Goal: Information Seeking & Learning: Find specific fact

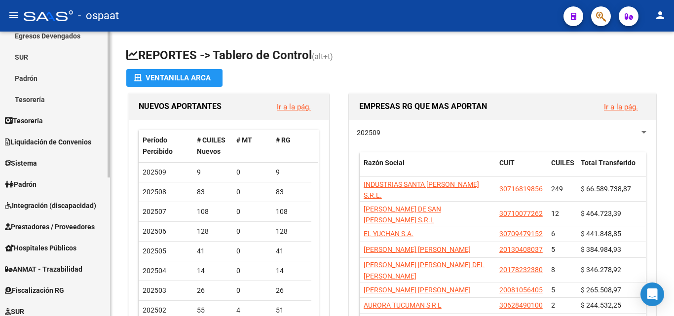
scroll to position [141, 0]
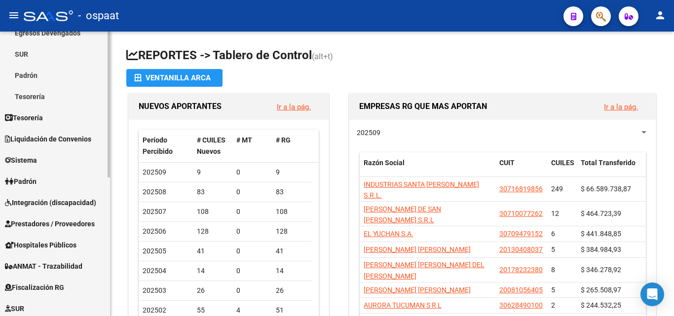
click at [109, 222] on div at bounding box center [109, 177] width 2 height 146
click at [67, 179] on link "Padrón" at bounding box center [55, 181] width 110 height 21
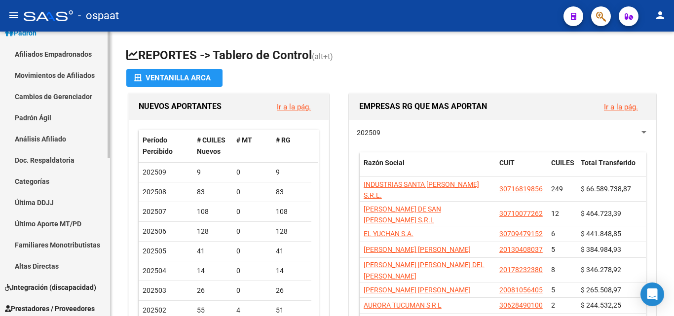
scroll to position [91, 0]
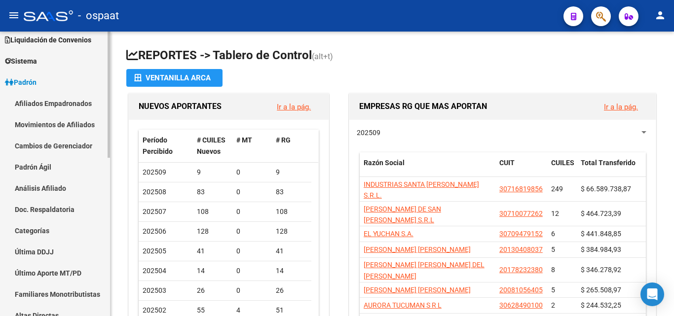
click at [61, 101] on link "Afiliados Empadronados" at bounding box center [55, 103] width 110 height 21
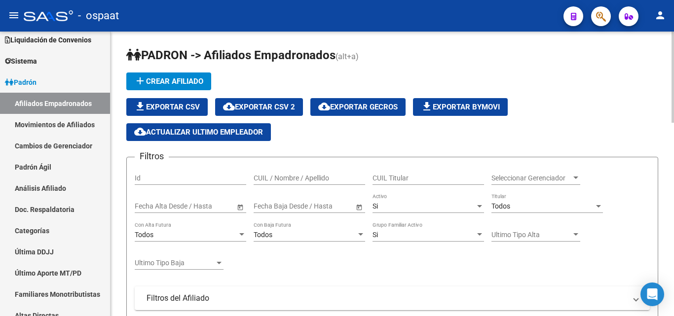
click at [295, 173] on div "CUIL / Nombre / Apellido" at bounding box center [309, 175] width 111 height 20
click at [272, 176] on input "zelayaerika" at bounding box center [309, 178] width 111 height 8
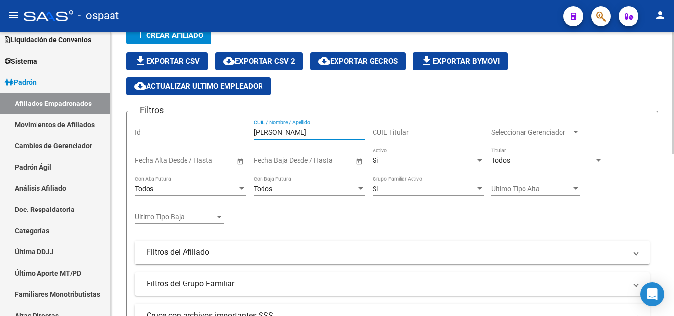
scroll to position [30, 0]
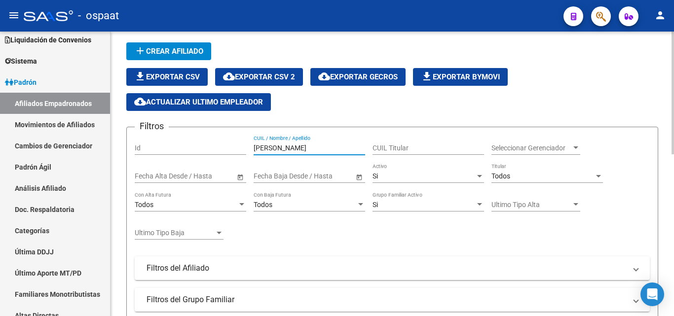
drag, startPoint x: 293, startPoint y: 148, endPoint x: 249, endPoint y: 150, distance: 43.5
click at [249, 150] on div "Filtros Id [PERSON_NAME] CUIL / Nombre / Apellido CUIL Titular Seleccionar Gere…" at bounding box center [392, 255] width 515 height 240
click at [269, 147] on input "lopezmarialaura" at bounding box center [309, 148] width 111 height 8
click at [288, 148] on input "[PERSON_NAME]" at bounding box center [309, 148] width 111 height 8
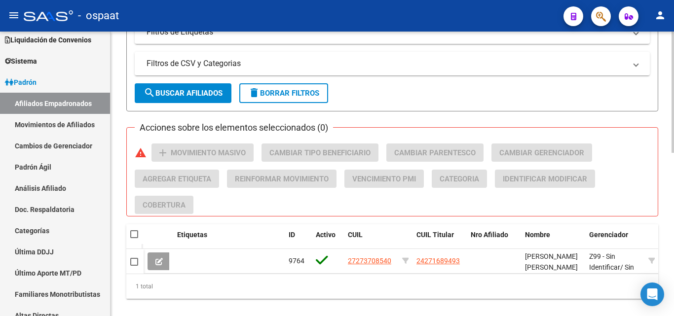
scroll to position [375, 0]
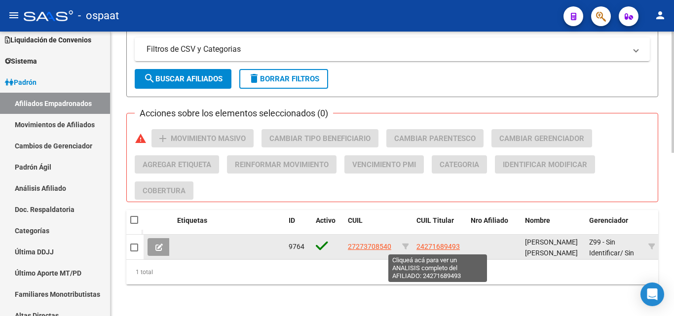
type input "[PERSON_NAME] [PERSON_NAME]"
click at [442, 247] on span "24271689493" at bounding box center [437, 247] width 43 height 8
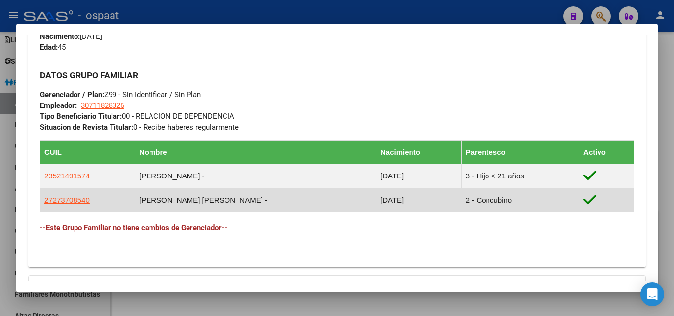
scroll to position [493, 0]
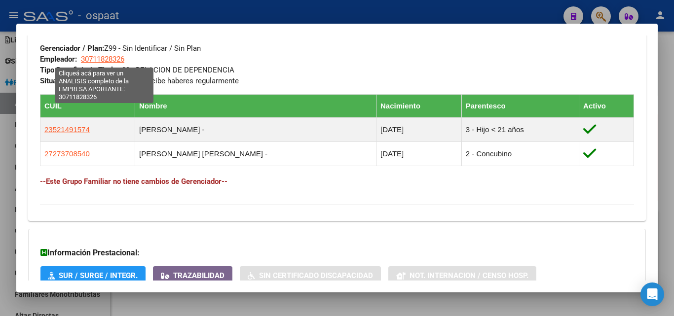
click at [112, 62] on span "30711828326" at bounding box center [102, 59] width 43 height 9
type textarea "30711828326"
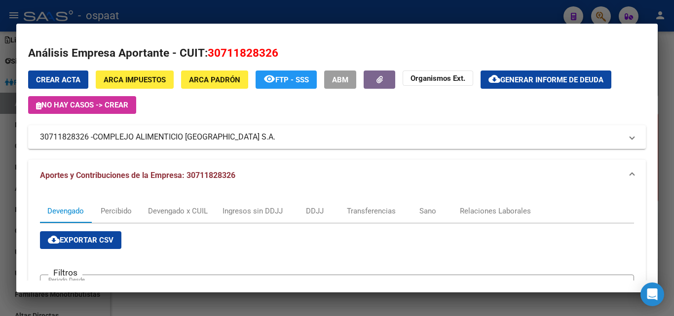
click at [666, 106] on div at bounding box center [337, 158] width 674 height 316
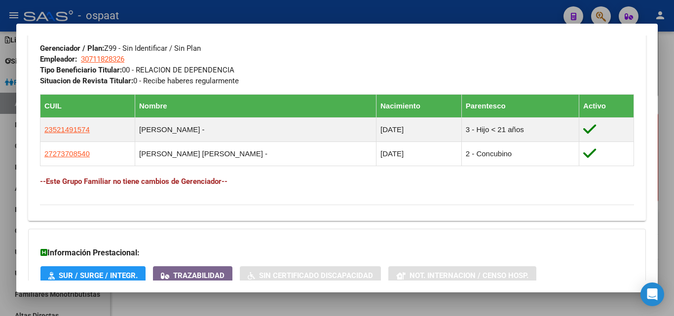
click at [448, 300] on div at bounding box center [337, 158] width 674 height 316
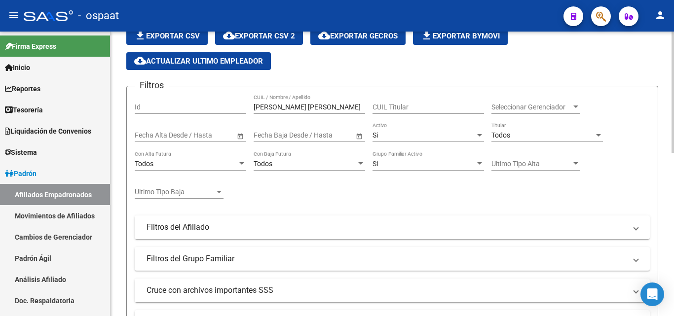
scroll to position [0, 0]
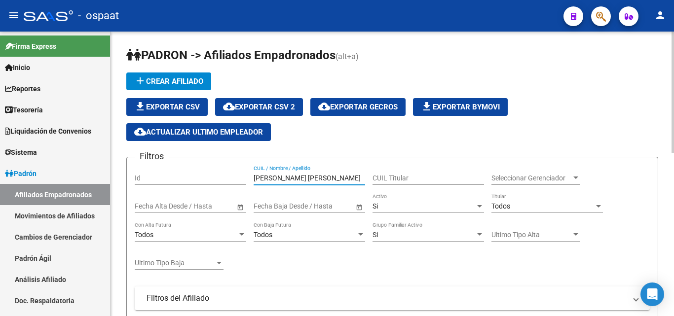
drag, startPoint x: 327, startPoint y: 178, endPoint x: 207, endPoint y: 181, distance: 119.9
click at [207, 181] on div "Filtros Id [PERSON_NAME] [PERSON_NAME] CUIL / Nombre / Apellido CUIL Titular Se…" at bounding box center [392, 285] width 515 height 240
click at [278, 180] on input "quirogadaniel" at bounding box center [309, 178] width 111 height 8
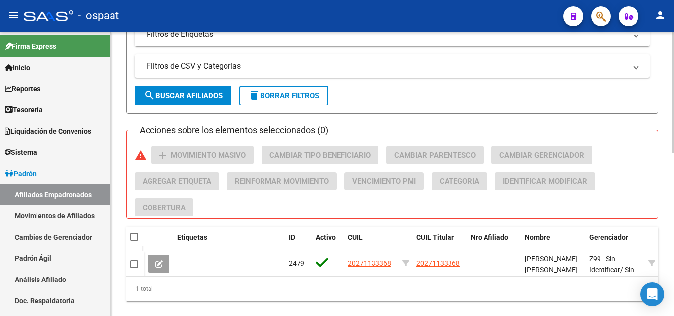
scroll to position [383, 0]
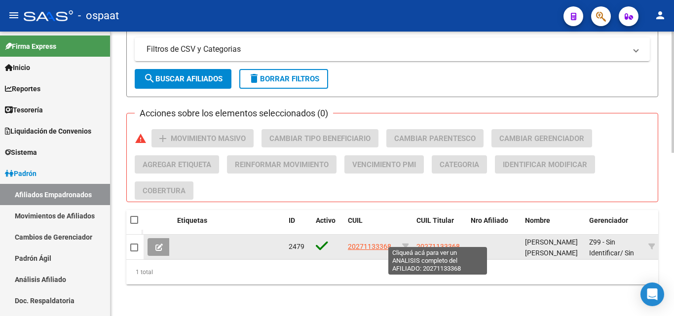
type input "[PERSON_NAME]"
click at [439, 243] on span "20271133368" at bounding box center [437, 247] width 43 height 8
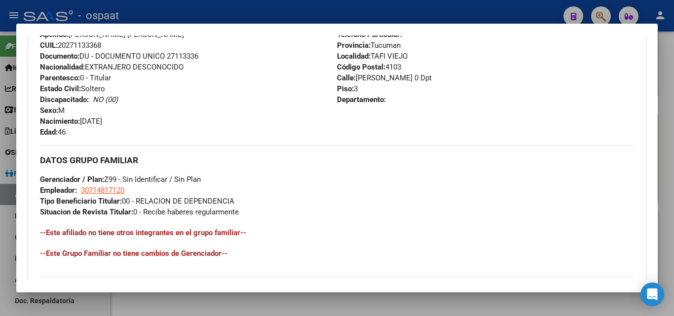
scroll to position [395, 0]
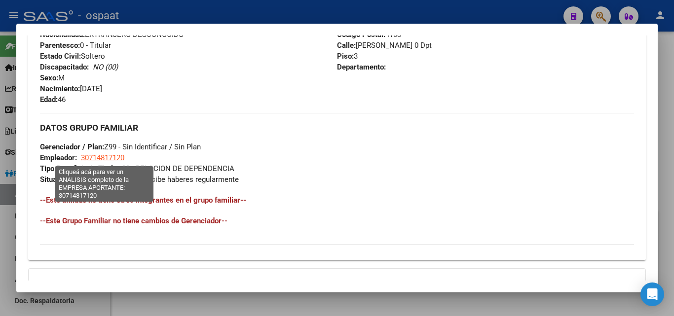
click at [113, 155] on span "30714817120" at bounding box center [102, 157] width 43 height 9
type textarea "30714817120"
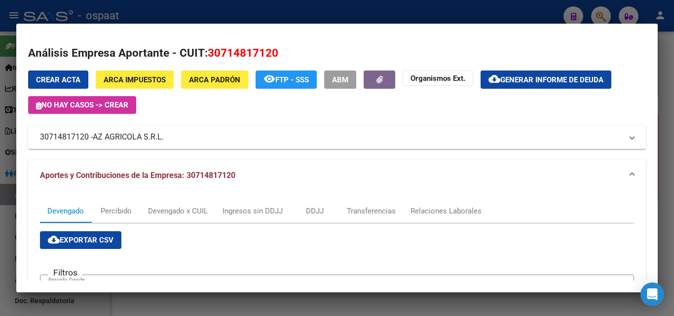
click at [666, 79] on div at bounding box center [337, 158] width 674 height 316
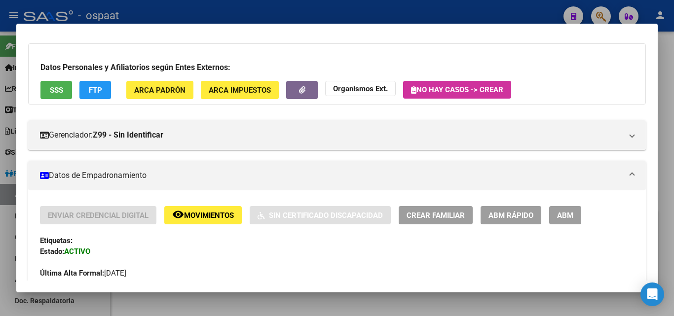
scroll to position [0, 0]
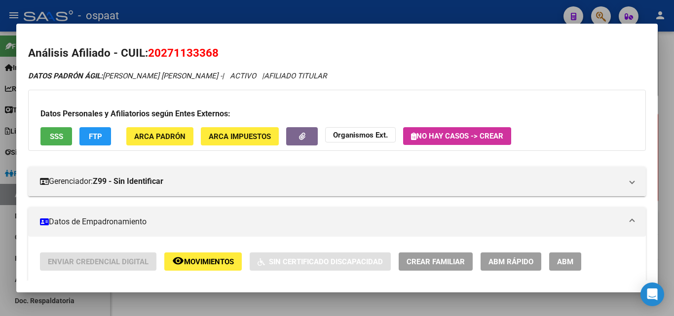
click at [9, 81] on div at bounding box center [337, 158] width 674 height 316
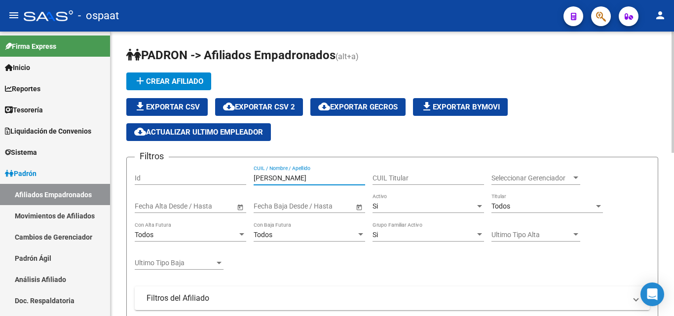
drag, startPoint x: 330, startPoint y: 177, endPoint x: 233, endPoint y: 181, distance: 96.3
click at [233, 181] on div "Filtros Id [PERSON_NAME] CUIL / Nombre / Apellido CUIL Titular Seleccionar Gere…" at bounding box center [392, 285] width 515 height 240
click at [271, 177] on input "varelarodilla" at bounding box center [309, 178] width 111 height 8
click at [275, 178] on input "varelavrodilla" at bounding box center [309, 178] width 111 height 8
drag, startPoint x: 293, startPoint y: 180, endPoint x: 274, endPoint y: 180, distance: 19.2
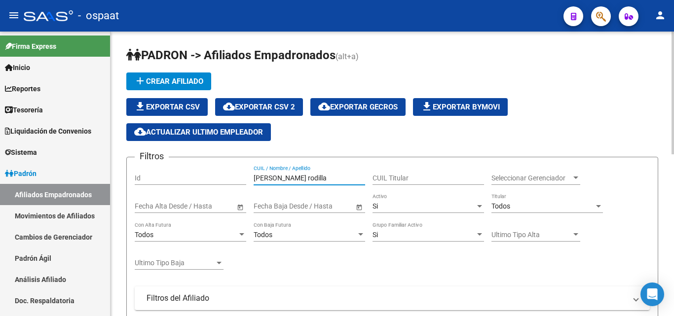
click at [274, 180] on input "[PERSON_NAME] rodilla" at bounding box center [309, 178] width 111 height 8
click at [270, 179] on input "varelapriscila" at bounding box center [309, 178] width 111 height 8
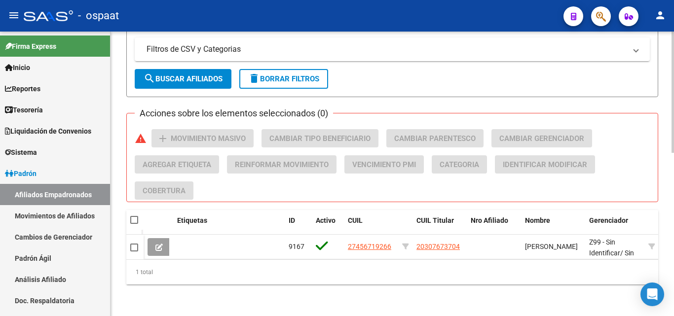
scroll to position [383, 0]
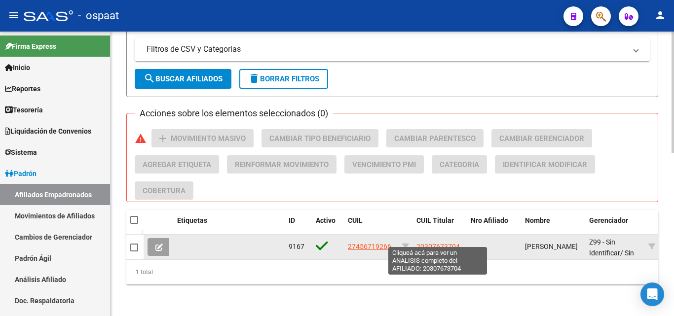
type input "[PERSON_NAME]"
click at [449, 243] on span "20307673704" at bounding box center [437, 247] width 43 height 8
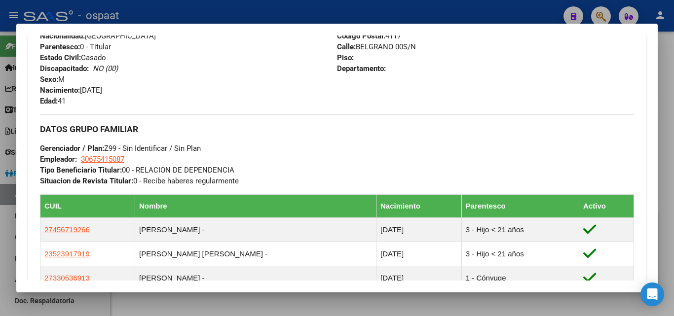
scroll to position [345, 0]
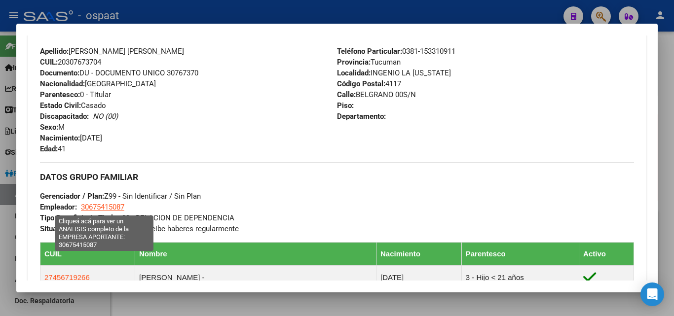
click at [106, 209] on span "30675415087" at bounding box center [102, 207] width 43 height 9
type textarea "30675415087"
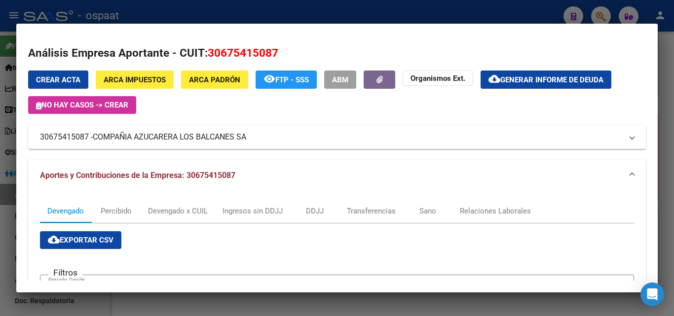
click at [4, 197] on div at bounding box center [337, 158] width 674 height 316
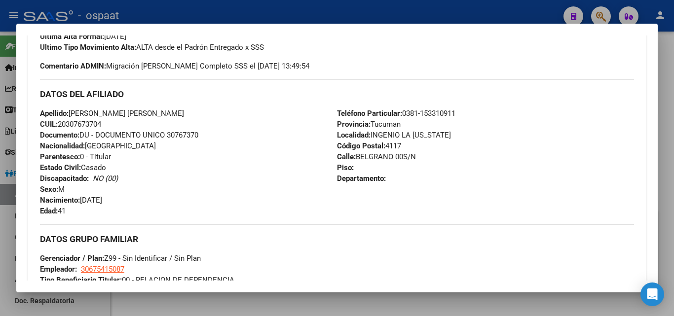
scroll to position [296, 0]
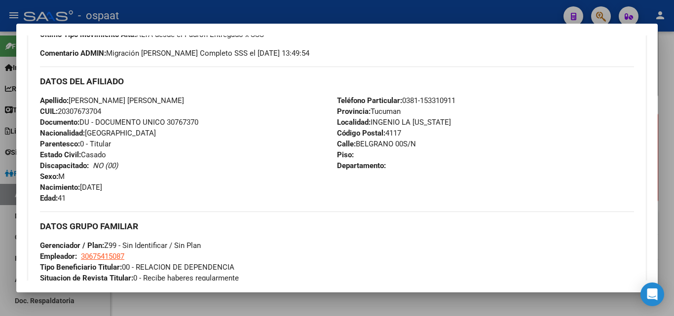
drag, startPoint x: 105, startPoint y: 110, endPoint x: 55, endPoint y: 112, distance: 49.9
click at [55, 112] on span "CUIL: 20307673704" at bounding box center [70, 111] width 61 height 9
click at [55, 112] on strong "CUIL:" at bounding box center [49, 111] width 18 height 9
drag, startPoint x: 105, startPoint y: 111, endPoint x: 60, endPoint y: 113, distance: 44.4
click at [60, 113] on span "CUIL: 20307673704" at bounding box center [70, 111] width 61 height 9
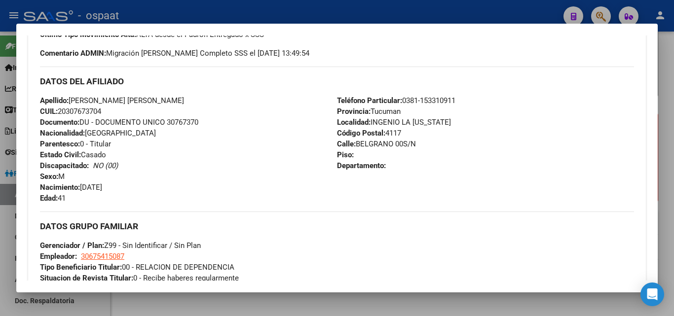
copy span "20307673704"
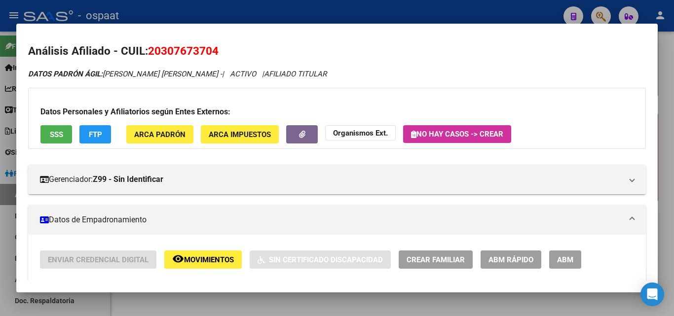
scroll to position [0, 0]
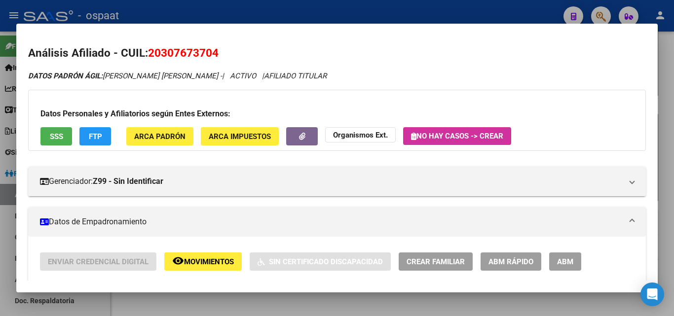
click at [1, 228] on div at bounding box center [337, 158] width 674 height 316
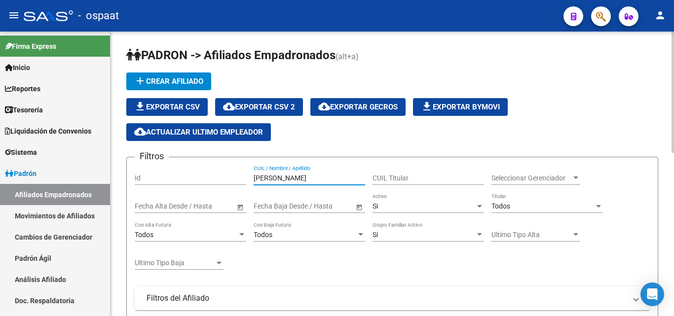
drag, startPoint x: 310, startPoint y: 178, endPoint x: 223, endPoint y: 179, distance: 86.3
click at [223, 179] on div "Filtros Id [PERSON_NAME] CUIL / Nombre / Apellido CUIL Titular Seleccionar Gere…" at bounding box center [392, 285] width 515 height 240
paste input "20307673704"
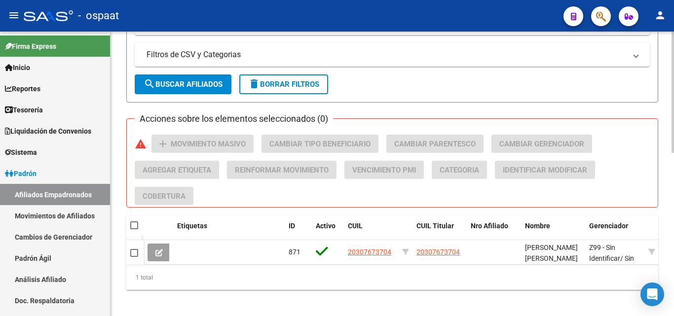
scroll to position [383, 0]
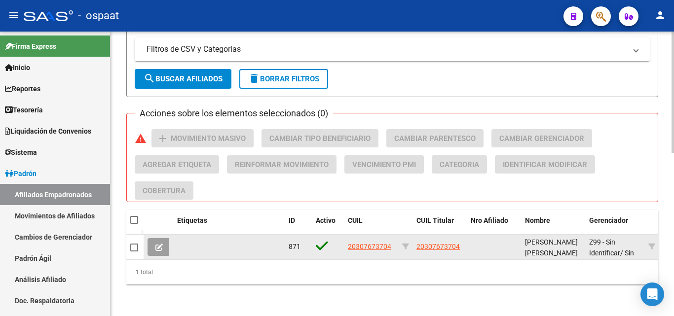
type input "20307673704"
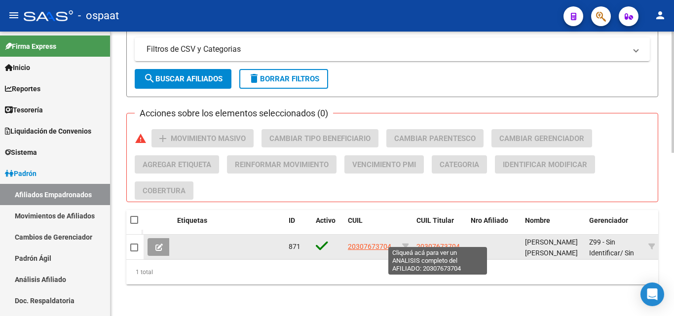
click at [430, 243] on span "20307673704" at bounding box center [437, 247] width 43 height 8
type textarea "20307673704"
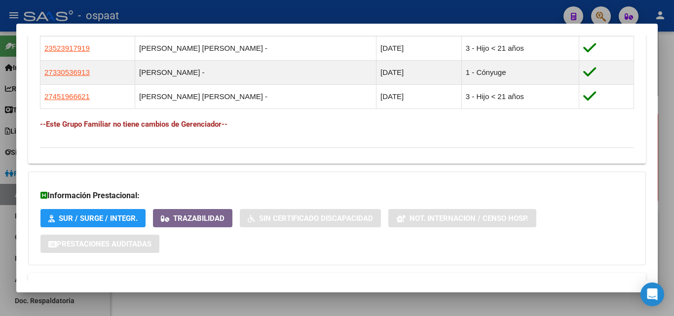
scroll to position [637, 0]
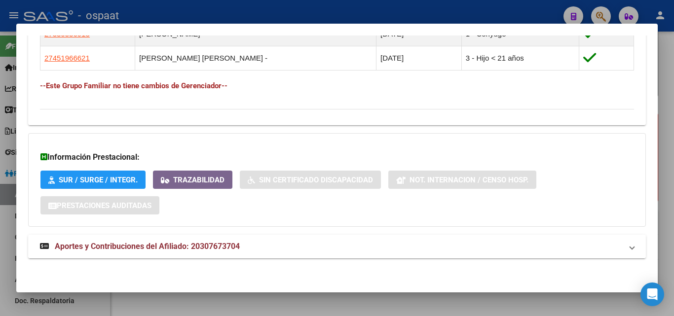
click at [178, 245] on span "Aportes y Contribuciones del Afiliado: 20307673704" at bounding box center [147, 246] width 185 height 9
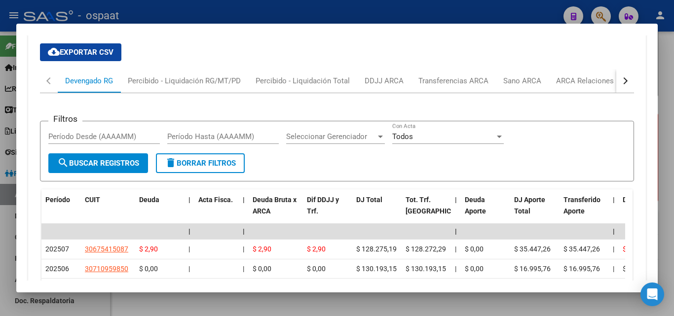
scroll to position [835, 0]
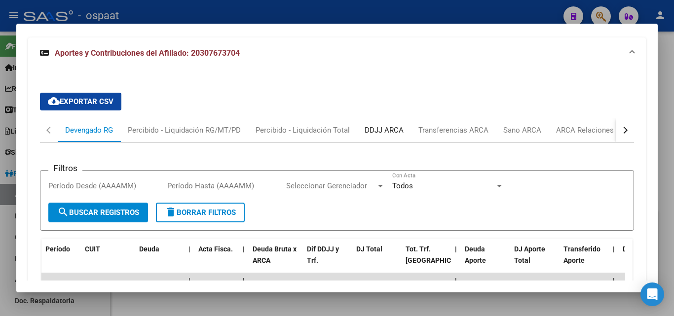
click at [374, 129] on div "DDJJ ARCA" at bounding box center [384, 130] width 39 height 11
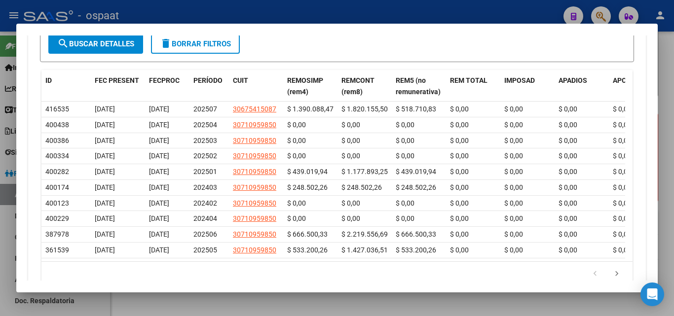
scroll to position [1032, 0]
